Goal: Find specific page/section: Find specific page/section

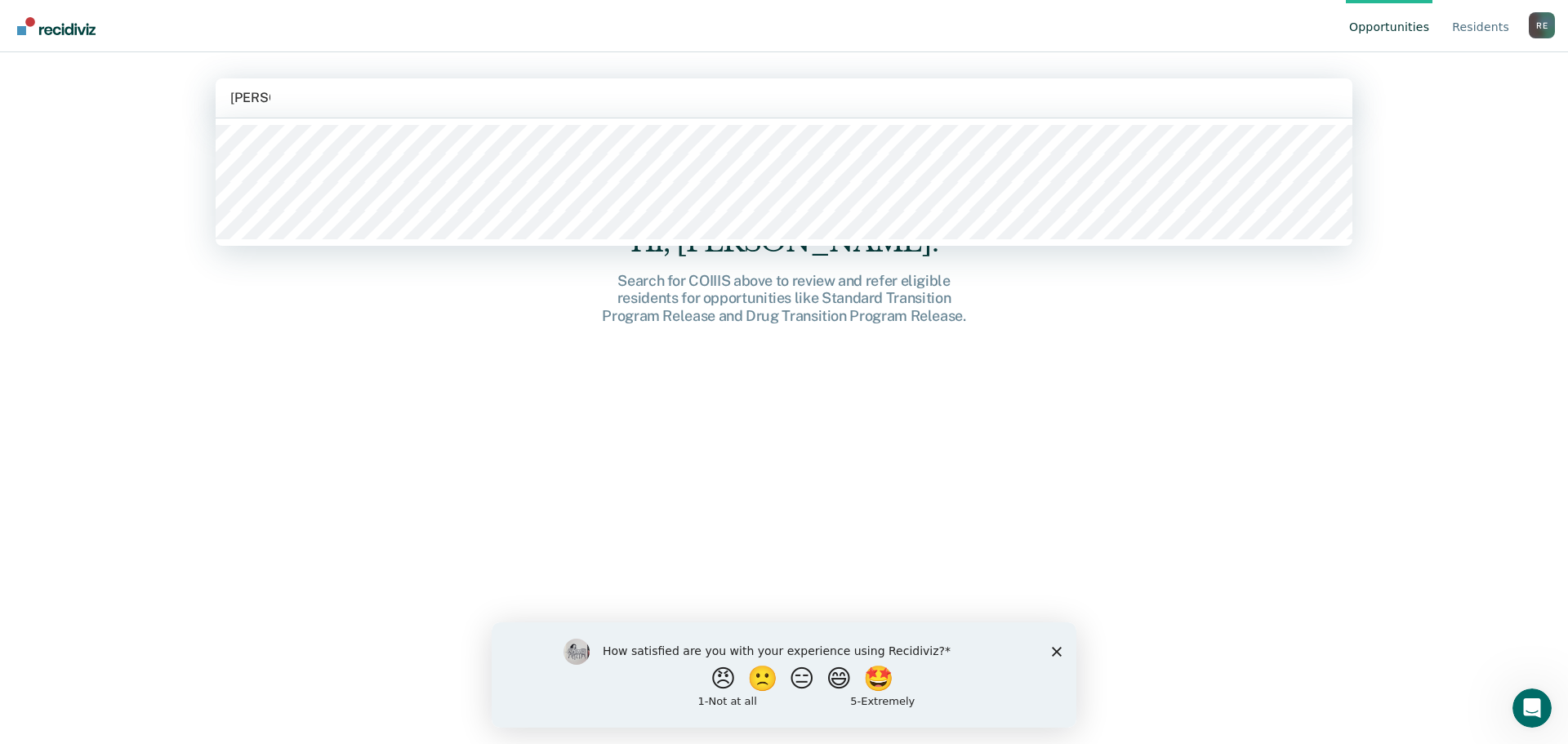
type input "[PERSON_NAME]"
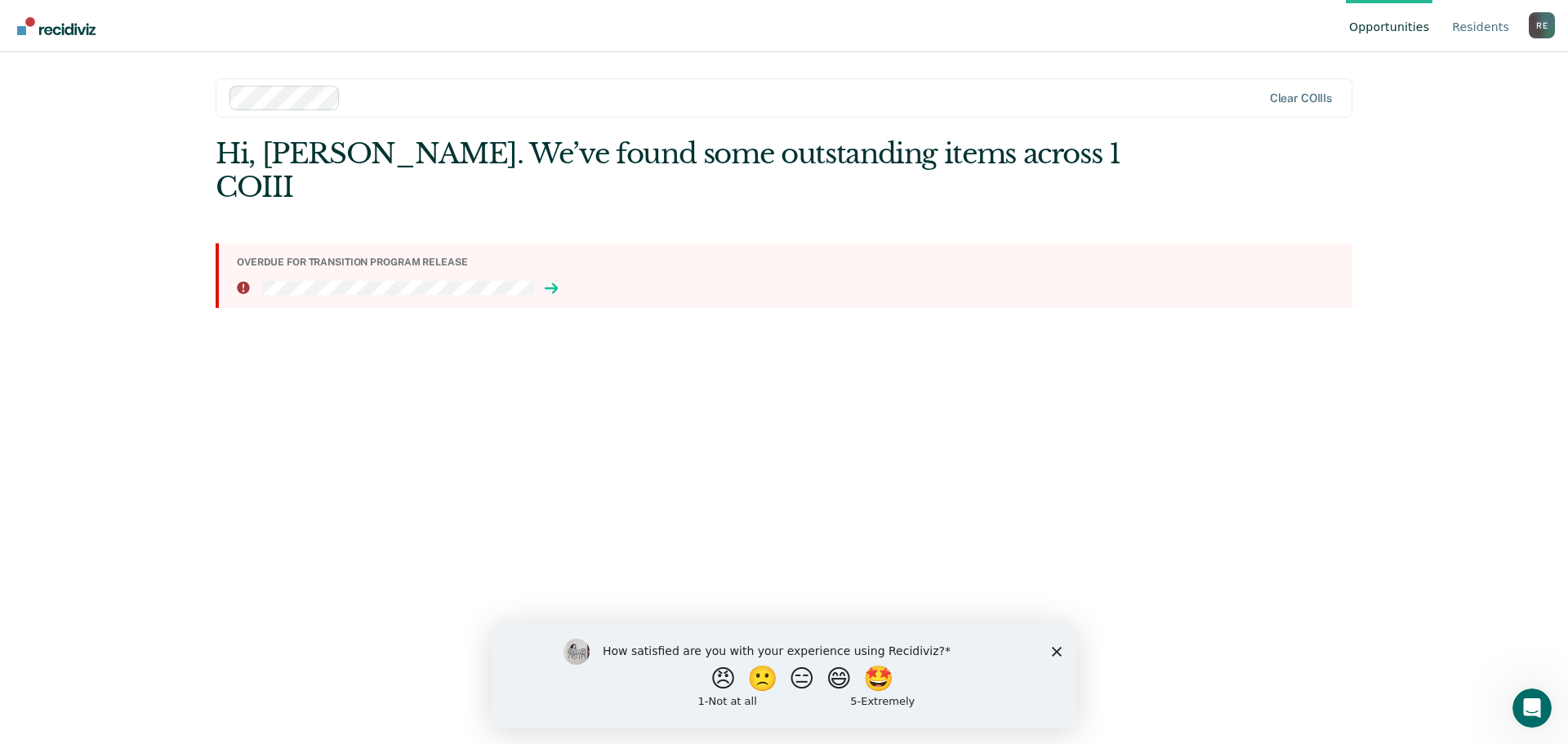
click at [548, 282] on icon at bounding box center [552, 288] width 13 height 13
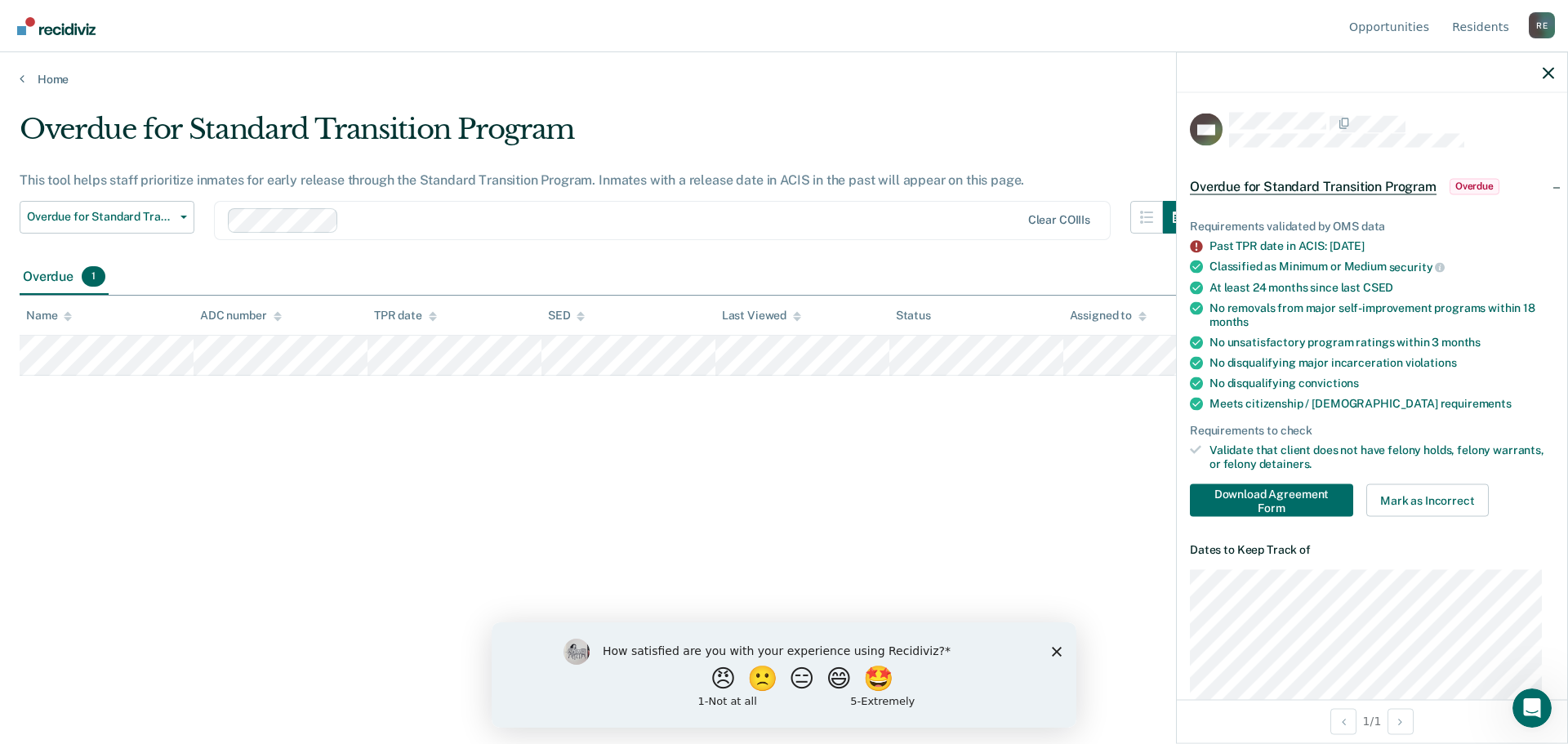
click at [1058, 650] on icon "Close survey" at bounding box center [1057, 651] width 10 height 10
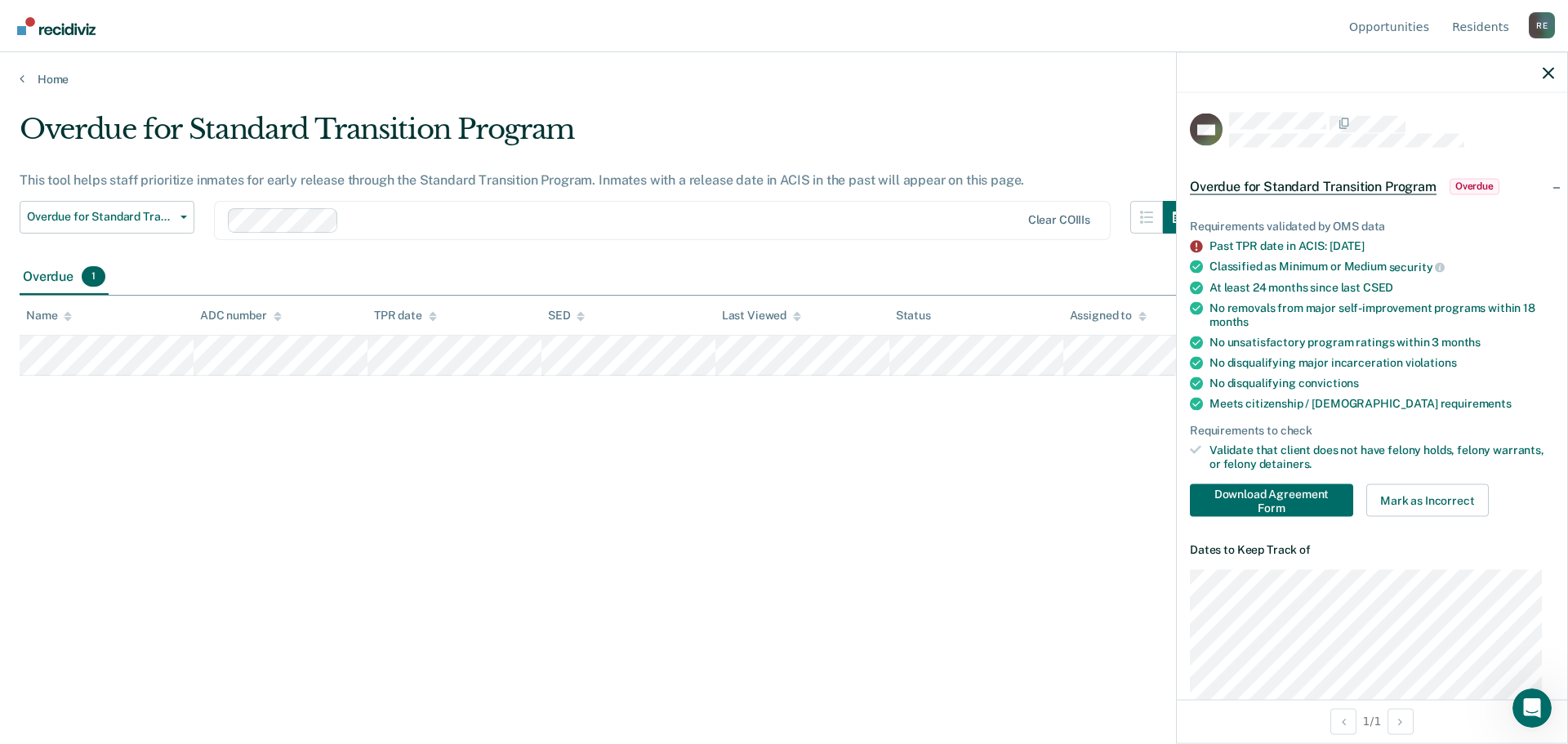
click at [1554, 74] on div at bounding box center [1372, 72] width 390 height 40
click at [1546, 74] on icon "button" at bounding box center [1549, 73] width 12 height 12
click at [937, 511] on div "Overdue for Standard Transition Program This tool helps staff prioritize inmate…" at bounding box center [784, 366] width 1529 height 508
